Goal: Book appointment/travel/reservation

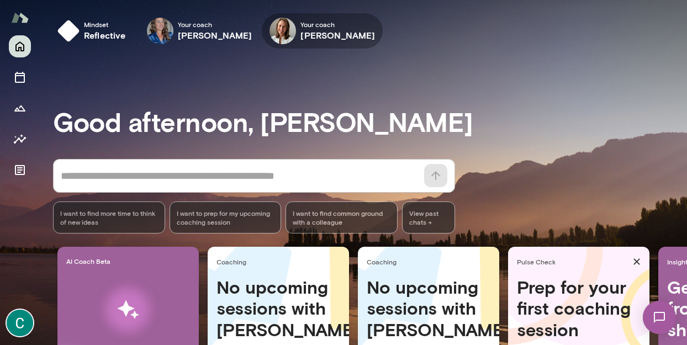
click at [346, 34] on h6 "[PERSON_NAME]" at bounding box center [337, 35] width 75 height 13
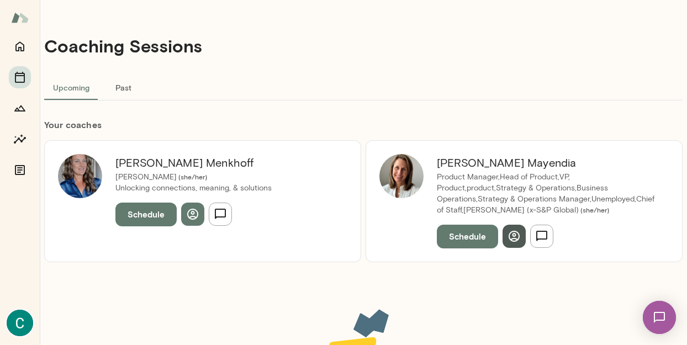
click at [506, 232] on button "button" at bounding box center [514, 236] width 23 height 23
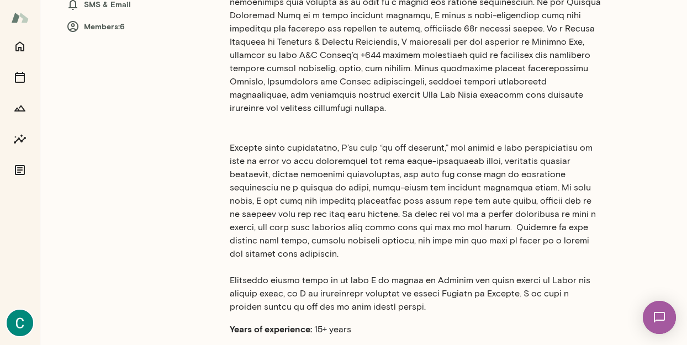
scroll to position [421, 0]
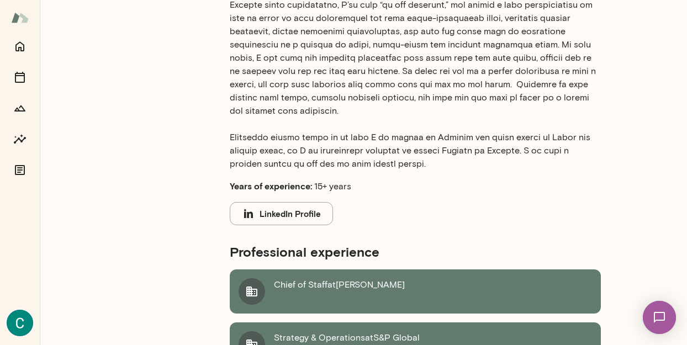
click at [299, 202] on button "LinkedIn Profile" at bounding box center [281, 213] width 103 height 23
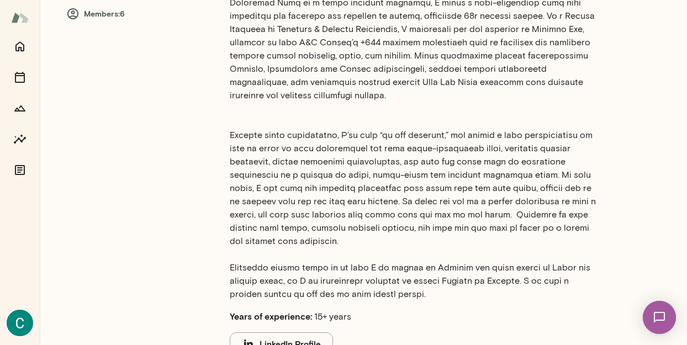
scroll to position [294, 0]
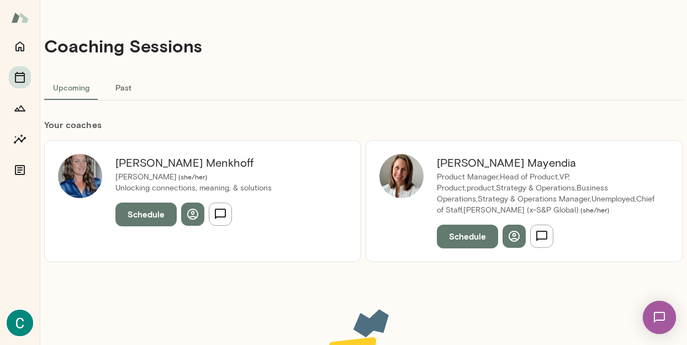
click at [482, 237] on button "Schedule" at bounding box center [467, 236] width 61 height 23
